Goal: Task Accomplishment & Management: Complete application form

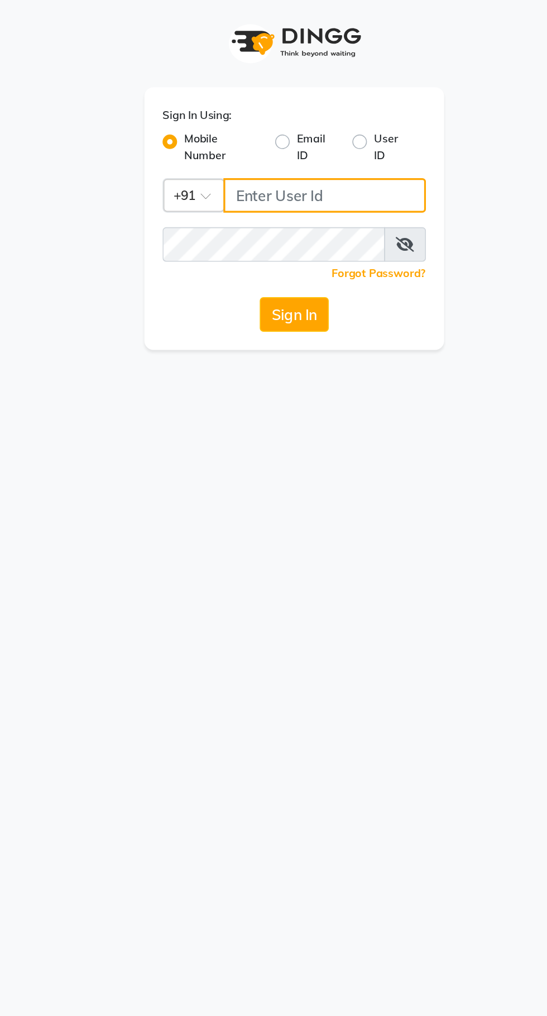
click at [249, 120] on input "Username" at bounding box center [292, 121] width 125 height 21
type input "8450866422"
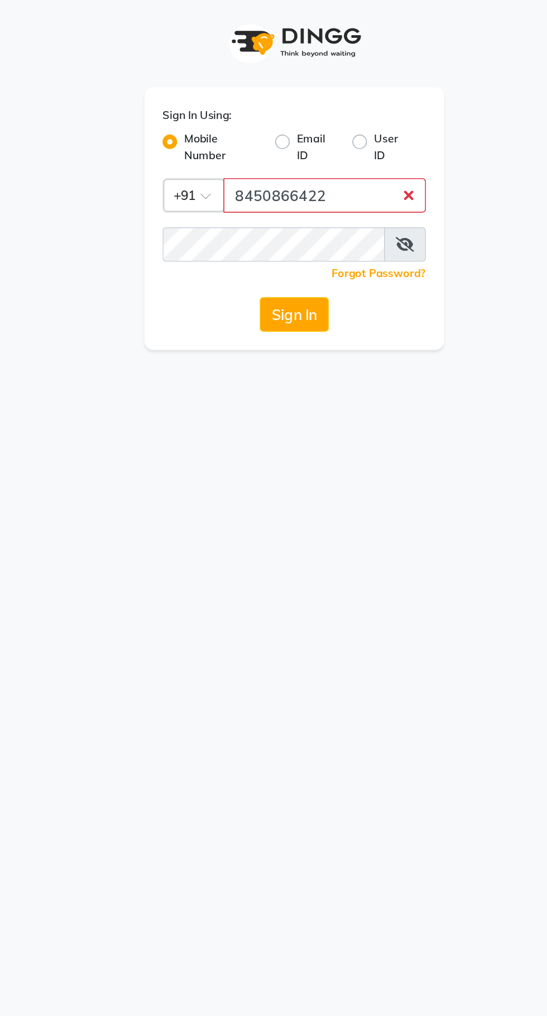
click at [252, 184] on button "Sign In" at bounding box center [273, 194] width 42 height 21
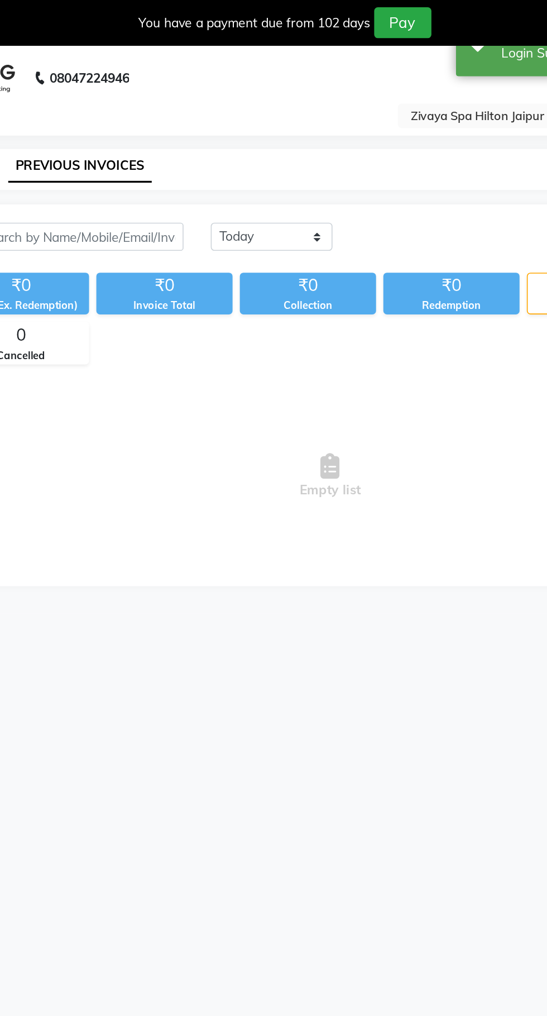
select select "en"
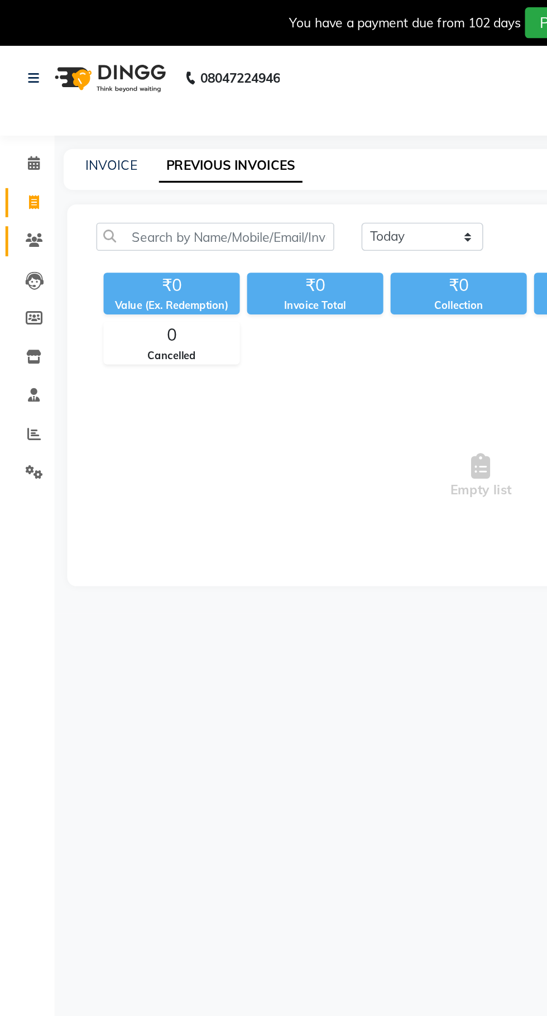
click at [21, 147] on icon at bounding box center [21, 148] width 11 height 8
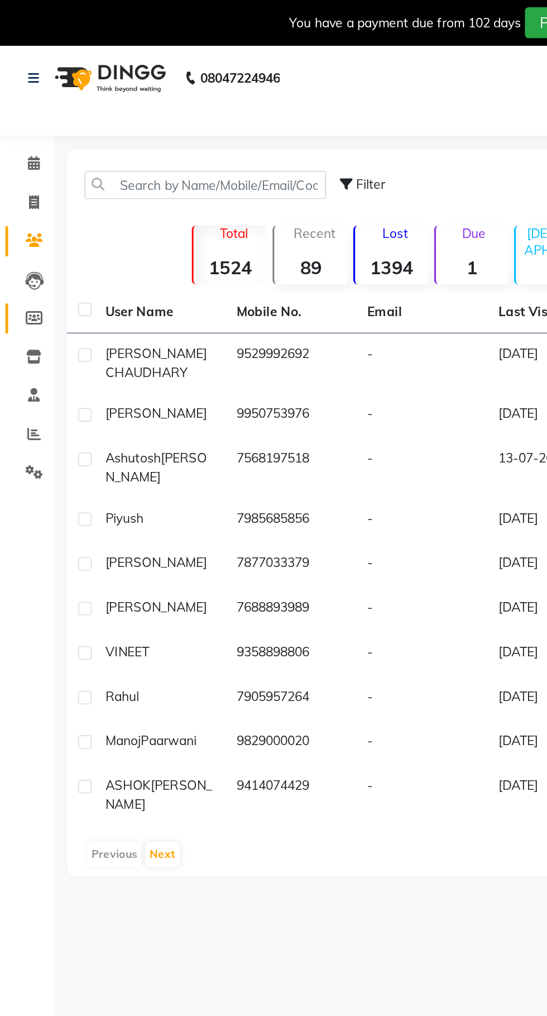
click at [14, 199] on span at bounding box center [21, 195] width 20 height 13
select select
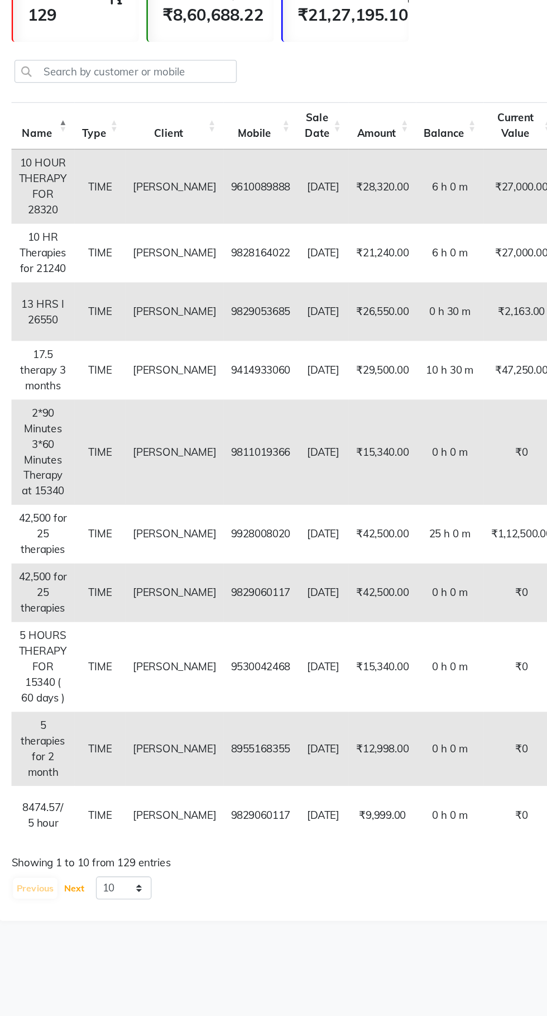
click at [91, 884] on button "Next" at bounding box center [97, 877] width 21 height 16
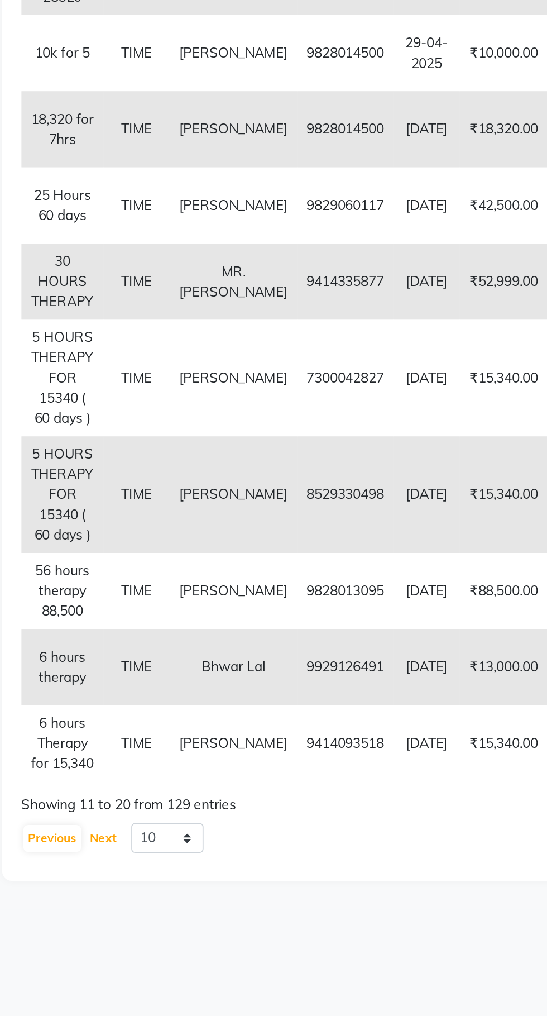
click at [93, 861] on button "Next" at bounding box center [97, 853] width 21 height 16
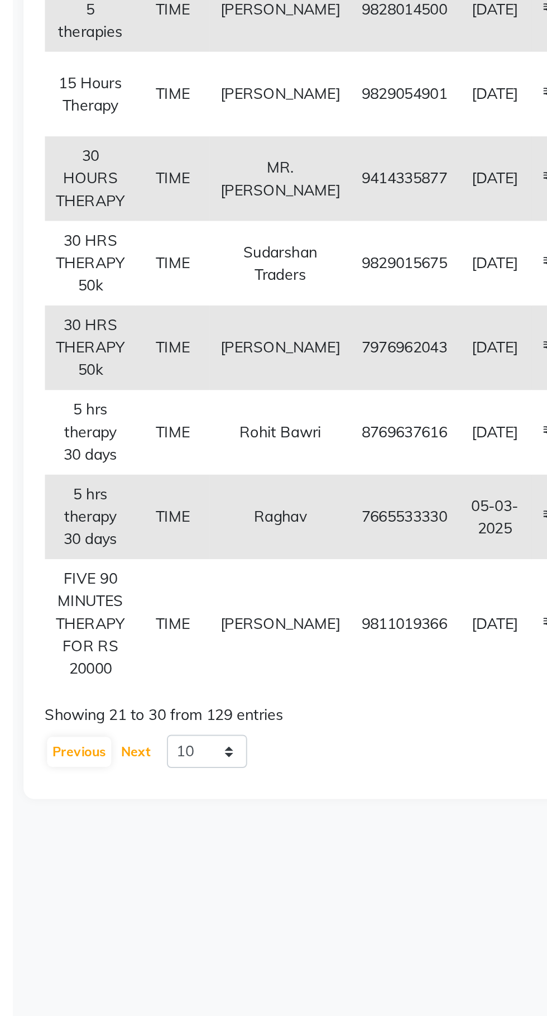
click at [95, 837] on button "Next" at bounding box center [97, 830] width 21 height 16
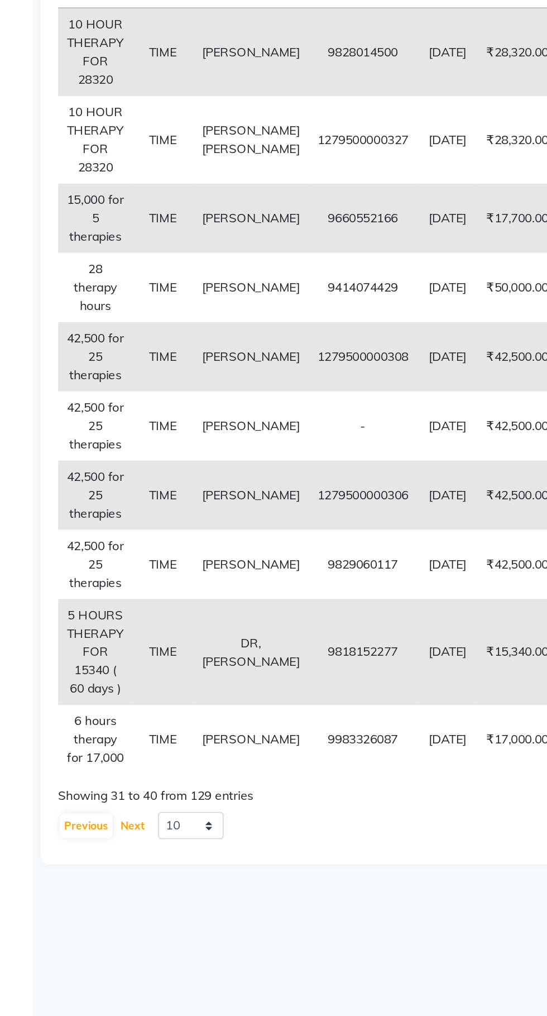
click at [94, 849] on button "Next" at bounding box center [97, 841] width 21 height 16
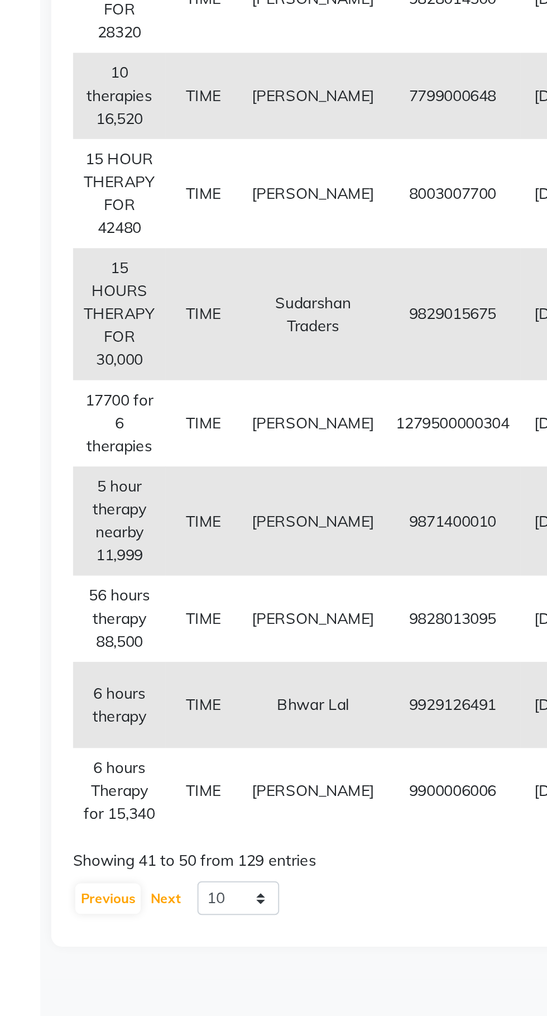
click at [100, 872] on button "Next" at bounding box center [97, 865] width 21 height 16
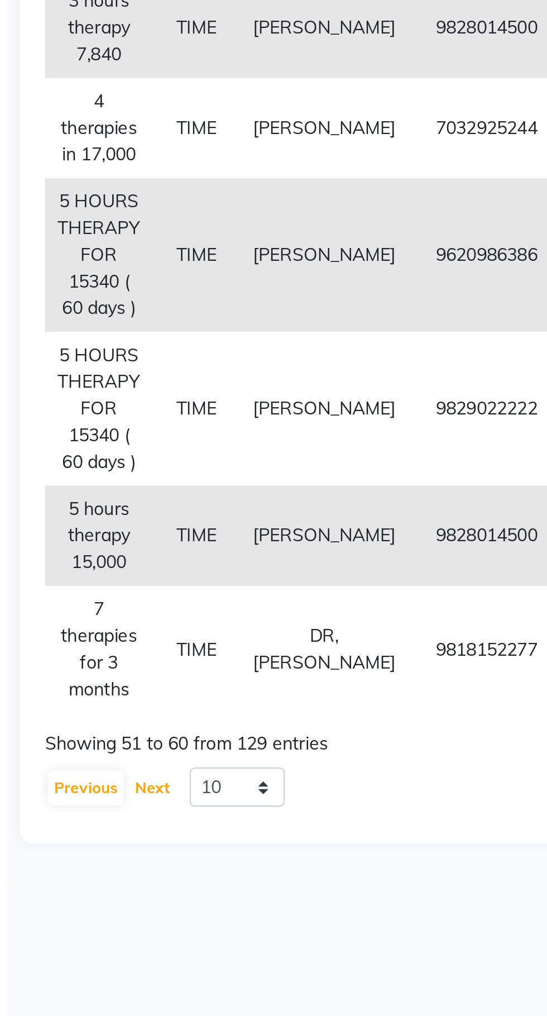
click at [98, 872] on button "Next" at bounding box center [97, 865] width 21 height 16
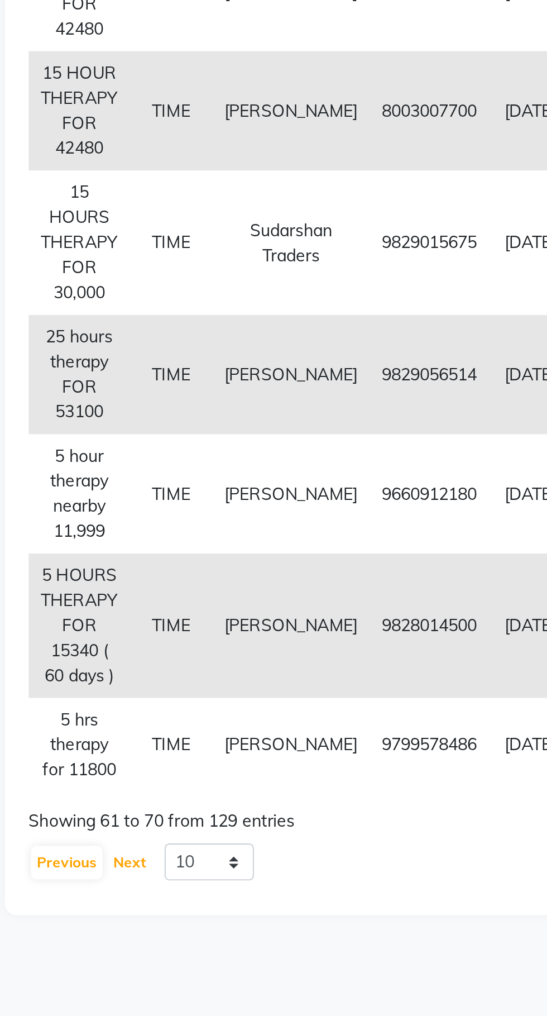
click at [93, 919] on button "Next" at bounding box center [97, 912] width 21 height 16
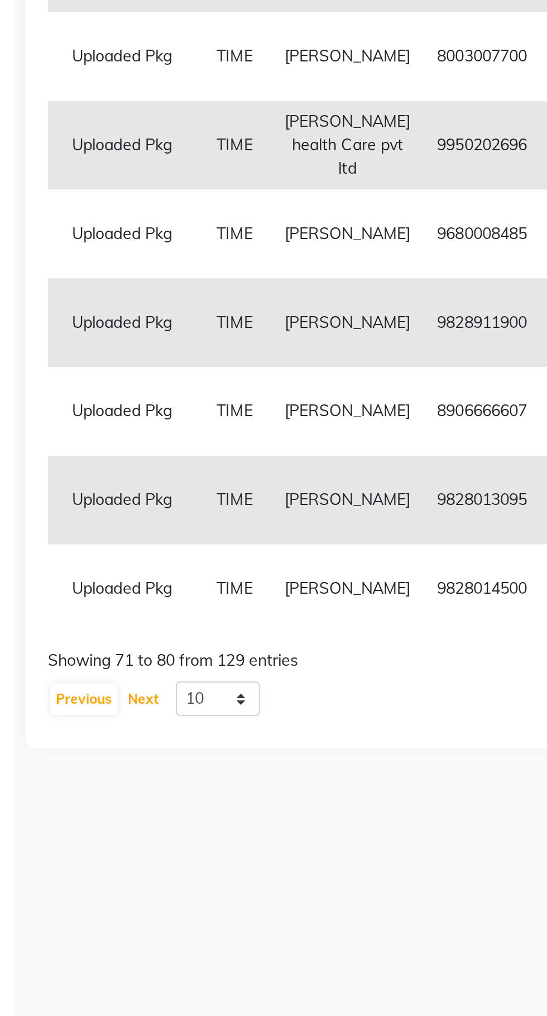
click at [96, 802] on button "Next" at bounding box center [97, 794] width 21 height 16
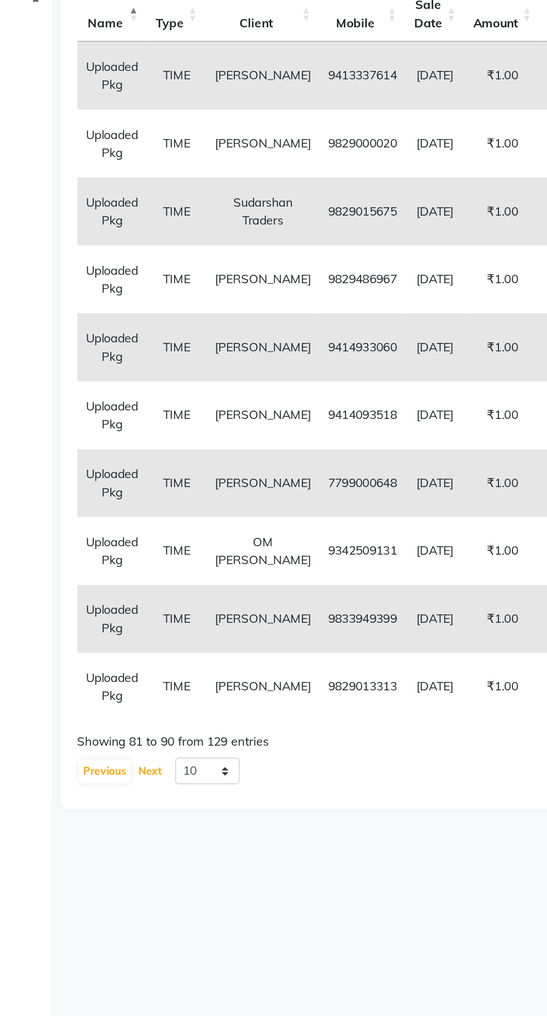
click at [96, 802] on button "Next" at bounding box center [97, 794] width 21 height 16
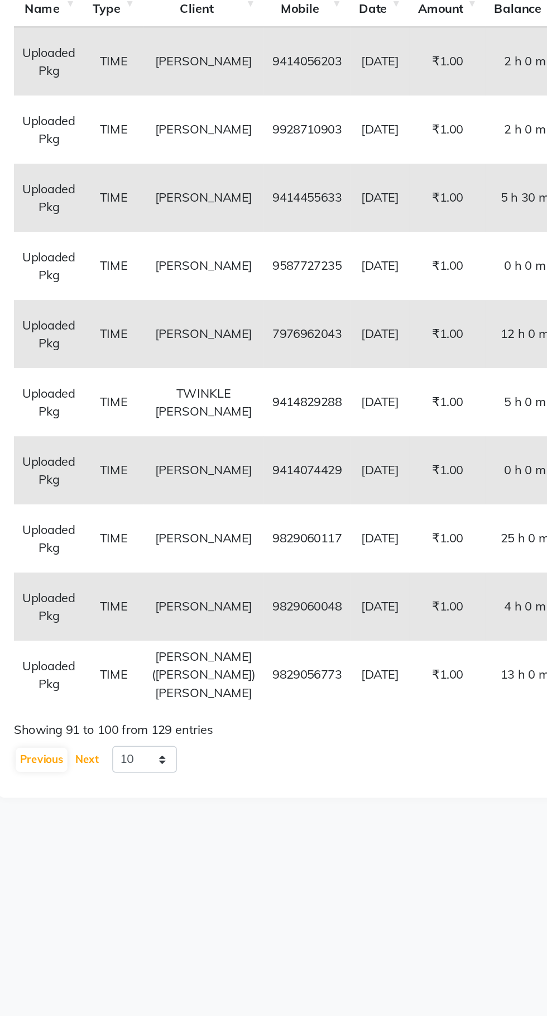
click at [94, 802] on button "Next" at bounding box center [97, 794] width 21 height 16
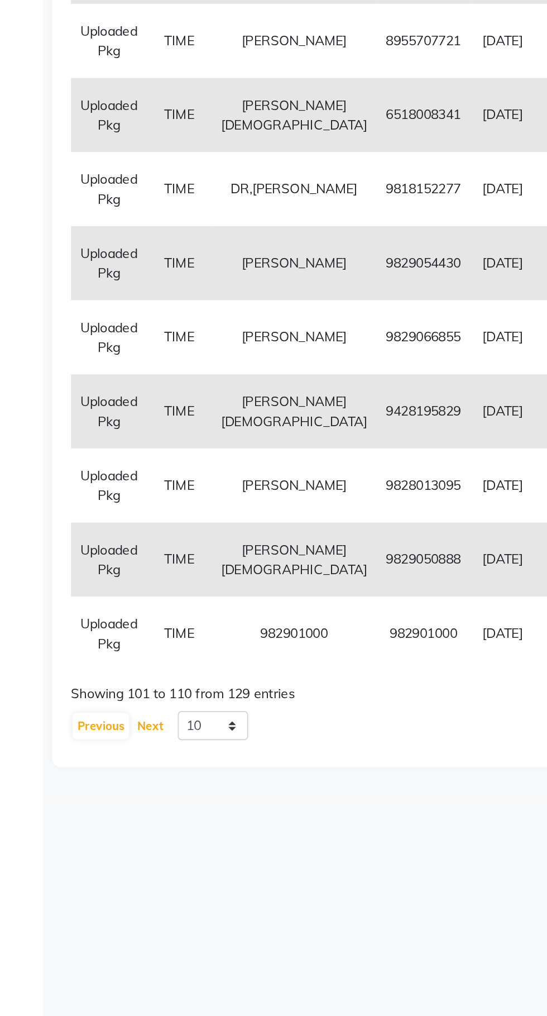
click at [96, 802] on button "Next" at bounding box center [97, 794] width 21 height 16
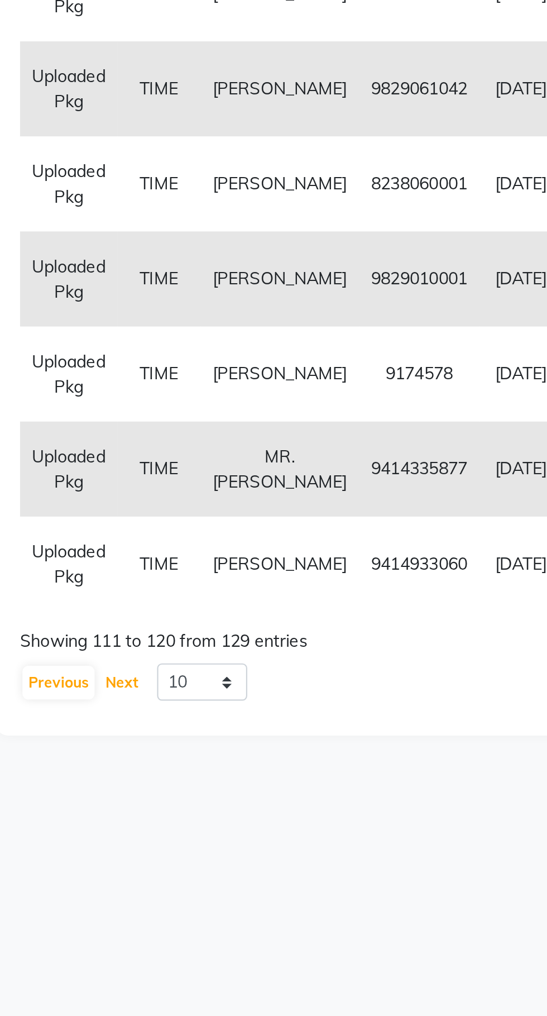
click at [93, 802] on button "Next" at bounding box center [97, 794] width 21 height 16
